Goal: Transaction & Acquisition: Download file/media

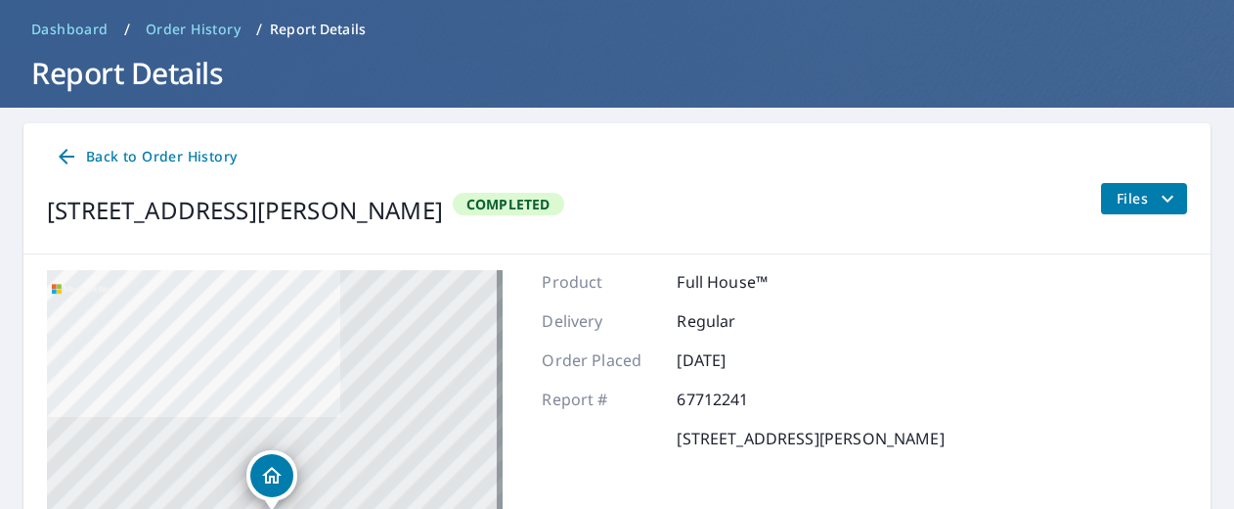
scroll to position [59, 0]
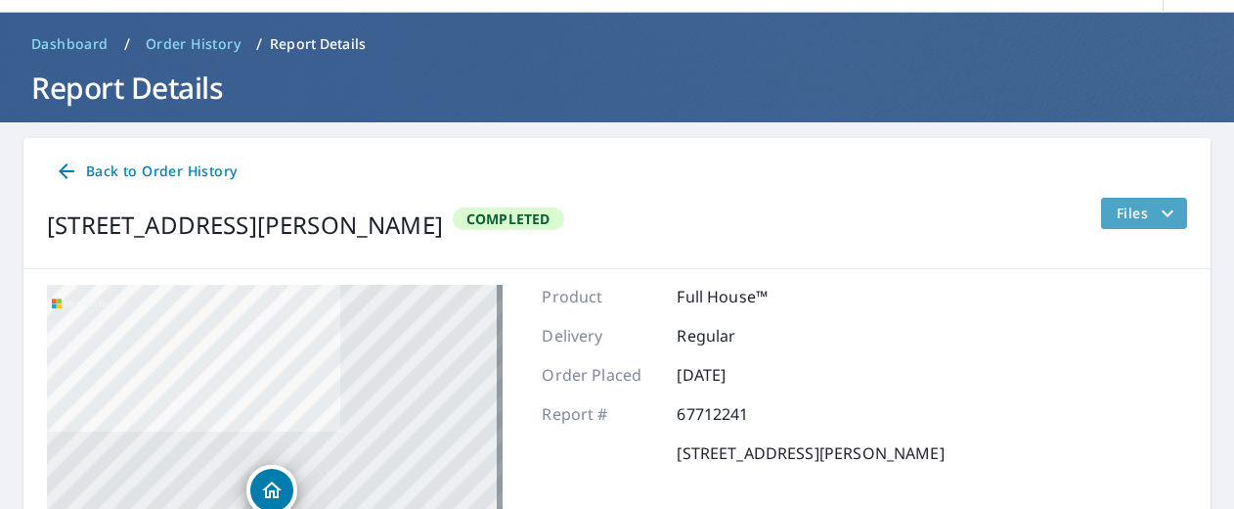
click at [1117, 222] on span "Files" at bounding box center [1148, 212] width 63 height 23
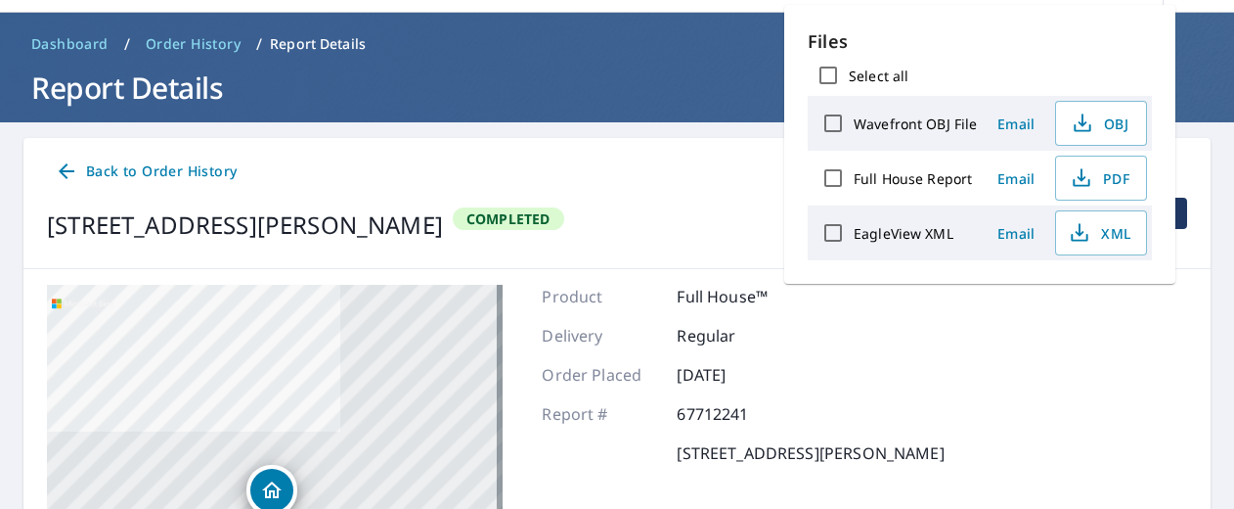
click at [829, 71] on input "Select all" at bounding box center [828, 75] width 41 height 41
checkbox input "true"
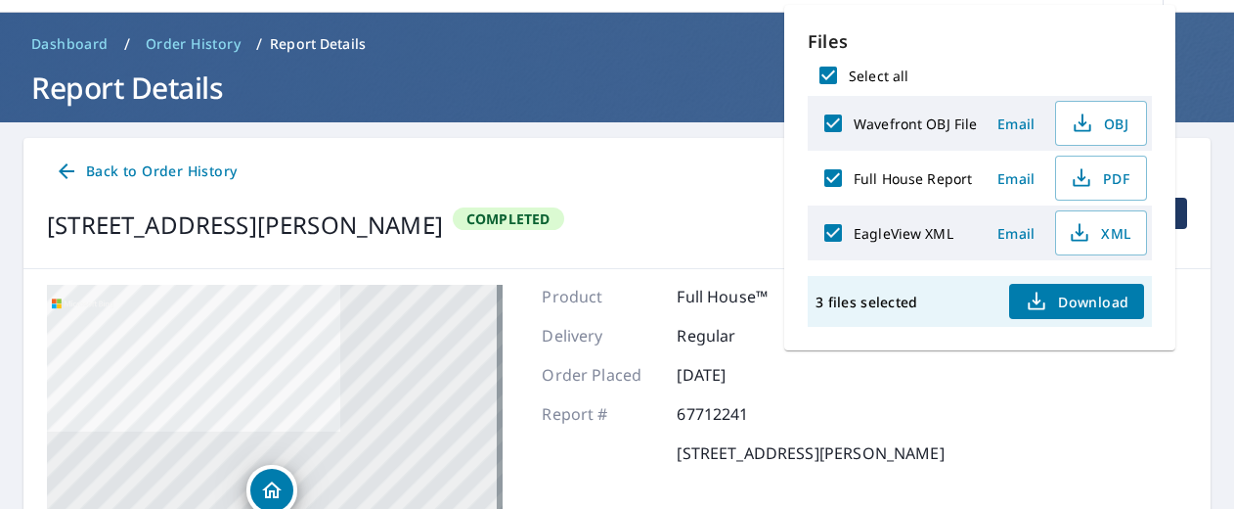
click at [1087, 298] on span "Download" at bounding box center [1077, 301] width 104 height 23
